Goal: Book appointment/travel/reservation

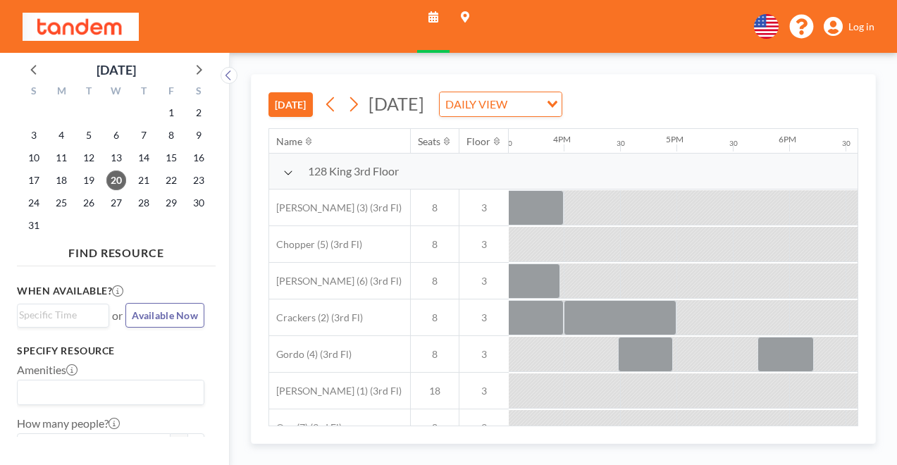
click at [43, 383] on input "Search for option" at bounding box center [107, 392] width 177 height 18
click at [269, 154] on div "128 King 3rd Floor" at bounding box center [388, 172] width 239 height 36
click at [283, 167] on icon at bounding box center [288, 172] width 10 height 11
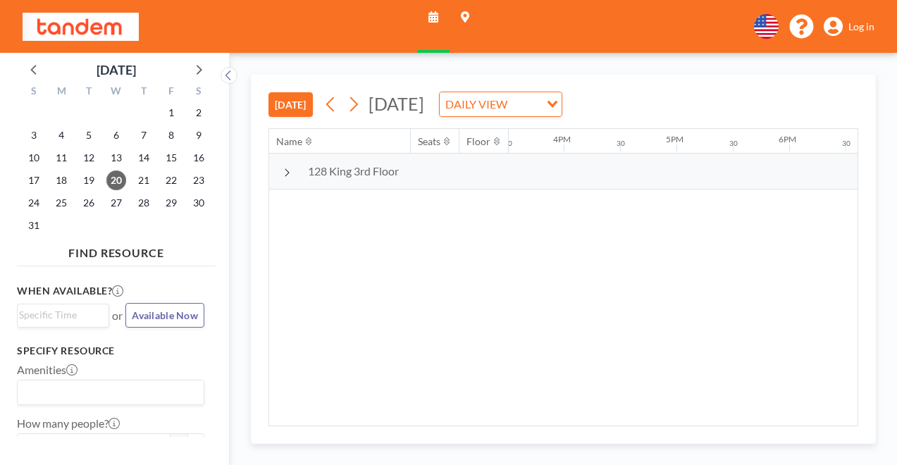
click at [283, 167] on icon at bounding box center [286, 172] width 7 height 11
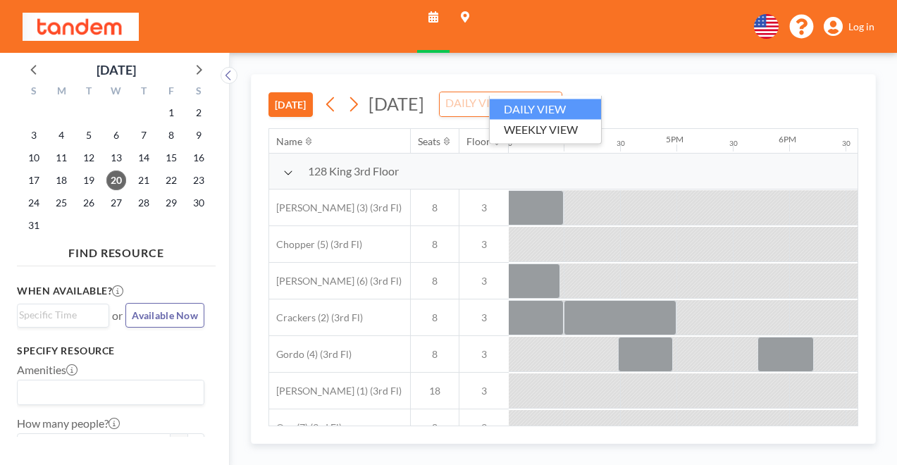
click at [524, 92] on div "DAILY VIEW" at bounding box center [493, 102] width 106 height 21
click at [520, 106] on li "DAILY VIEW" at bounding box center [545, 109] width 111 height 20
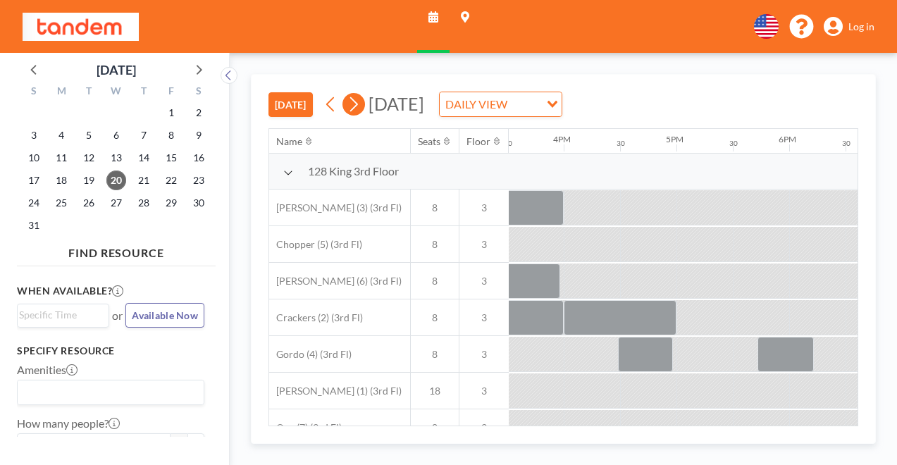
click at [347, 94] on icon at bounding box center [353, 104] width 13 height 21
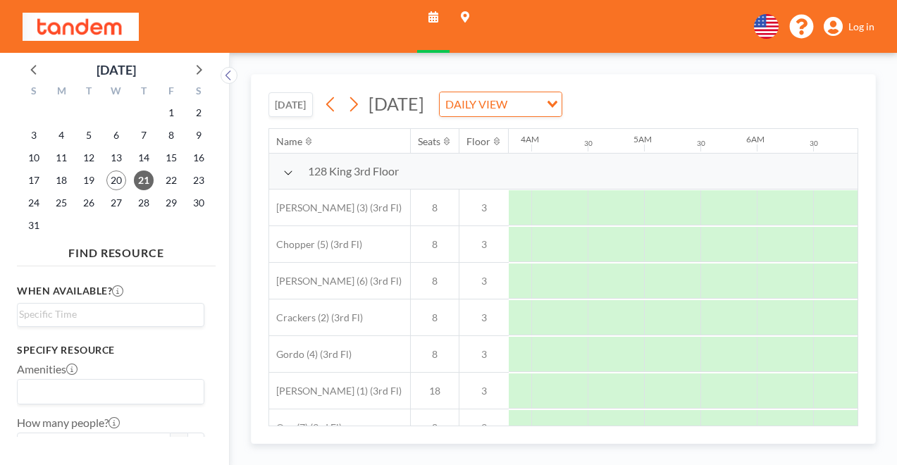
scroll to position [0, 397]
click at [855, 23] on link "Log in" at bounding box center [849, 27] width 51 height 20
